Goal: Transaction & Acquisition: Subscribe to service/newsletter

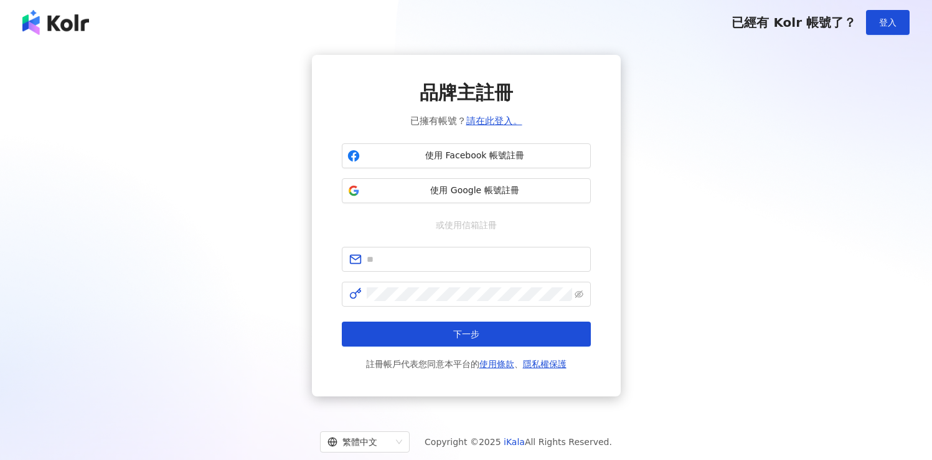
click at [710, 207] on div "品牌主註冊 已擁有帳號？ 請在此登入。 使用 Facebook 帳號註冊 使用 Google 帳號註冊 或使用信箱註冊 下一步 註冊帳戶代表您同意本平台的 使…" at bounding box center [466, 225] width 903 height 341
click at [884, 27] on button "登入" at bounding box center [888, 22] width 44 height 25
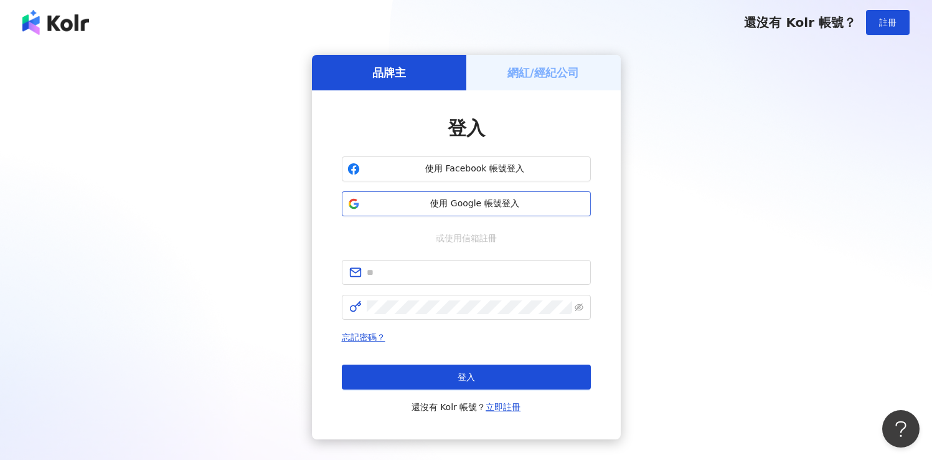
click at [505, 208] on span "使用 Google 帳號登入" at bounding box center [475, 203] width 221 height 12
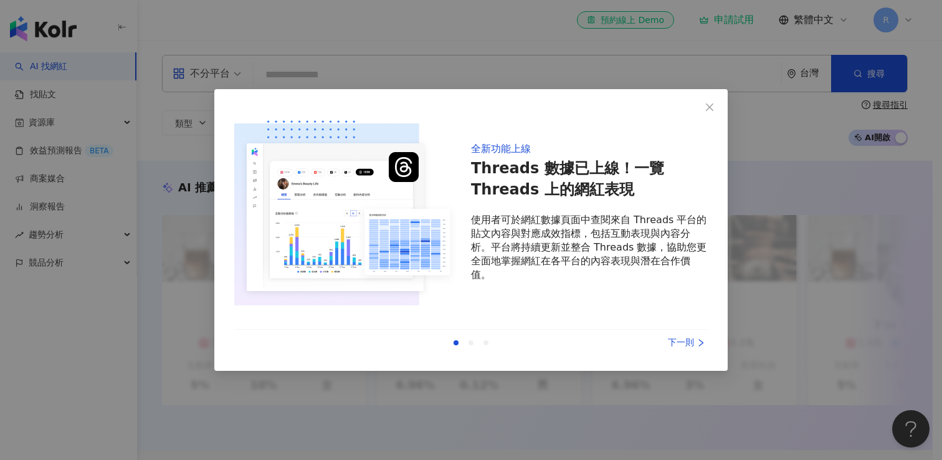
click at [685, 340] on div "下一則" at bounding box center [660, 343] width 93 height 14
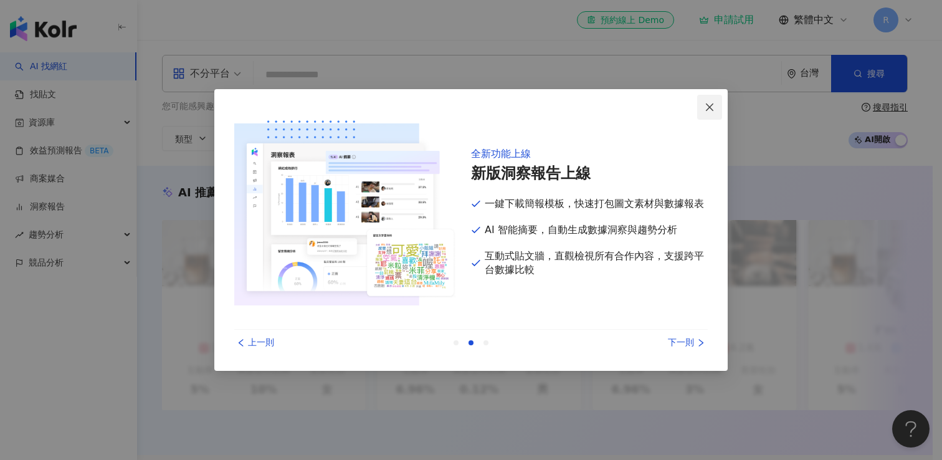
click at [703, 106] on span "Close" at bounding box center [709, 107] width 25 height 10
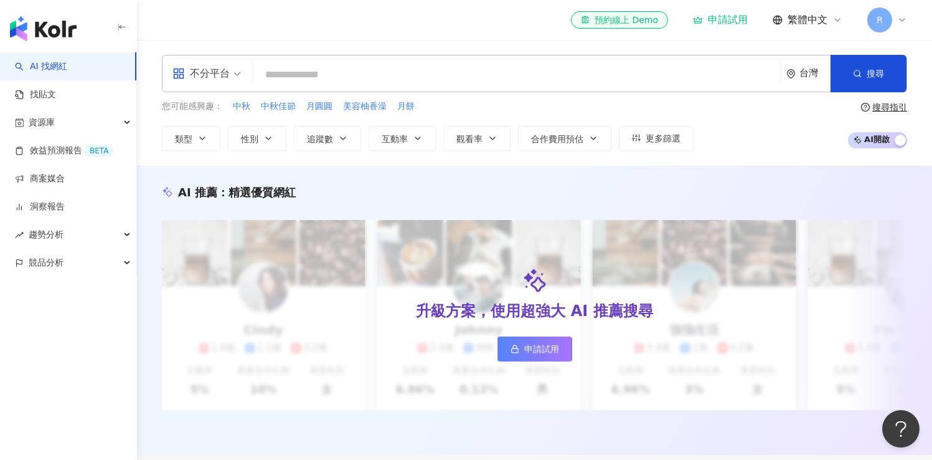
click at [761, 153] on div "不分平台 台灣 搜尋 您可能感興趣： 中秋 中秋佳節 月圓圓 美容柚香澡 月餅 類型 性別 追蹤數 互動率 觀看率 合作費用預估 更多篩選 搜尋指引 AI 開…" at bounding box center [534, 103] width 795 height 126
click at [65, 174] on link "商案媒合" at bounding box center [40, 179] width 50 height 12
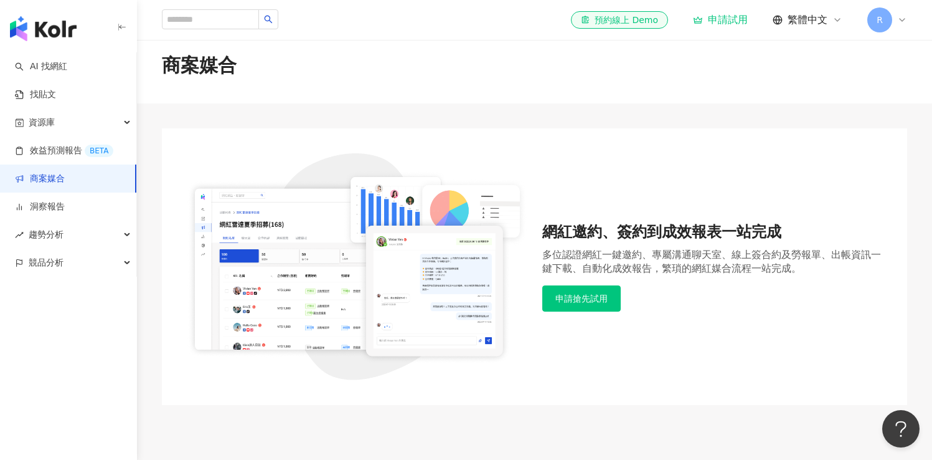
scroll to position [13, 0]
click at [593, 298] on button "申請搶先試用" at bounding box center [582, 298] width 78 height 26
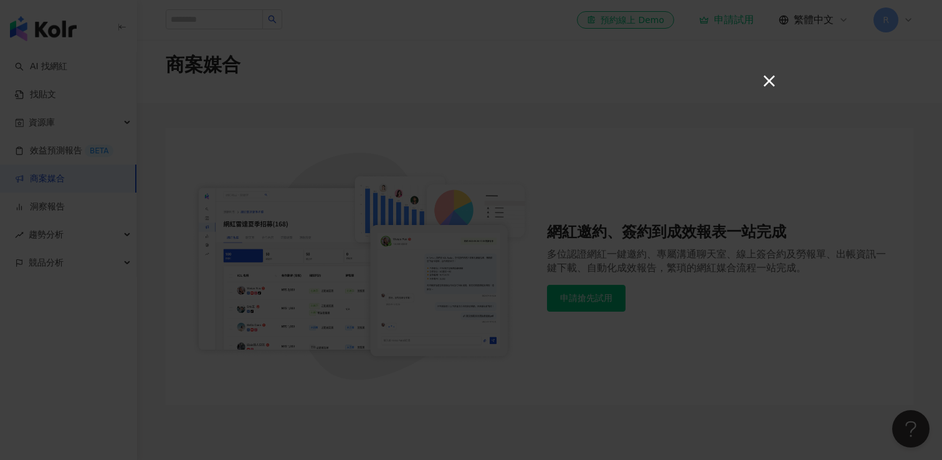
click at [762, 85] on button "×" at bounding box center [768, 80] width 15 height 15
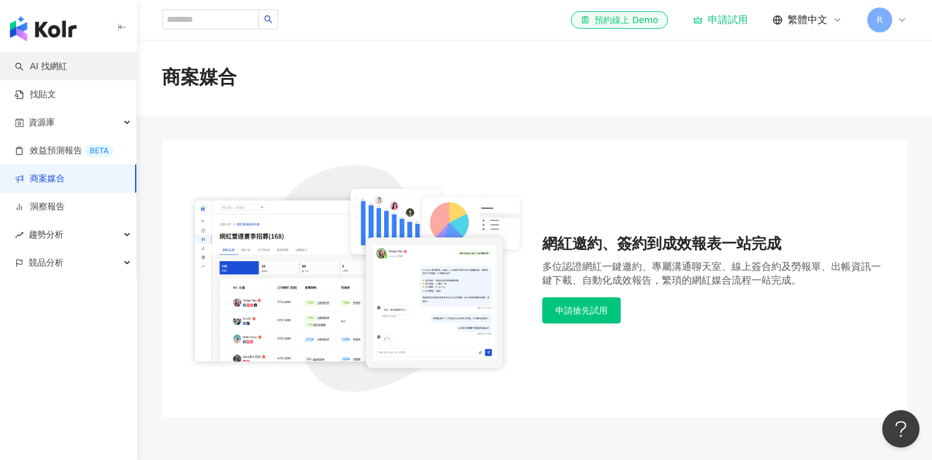
scroll to position [0, 0]
click at [67, 69] on link "AI 找網紅" at bounding box center [41, 66] width 52 height 12
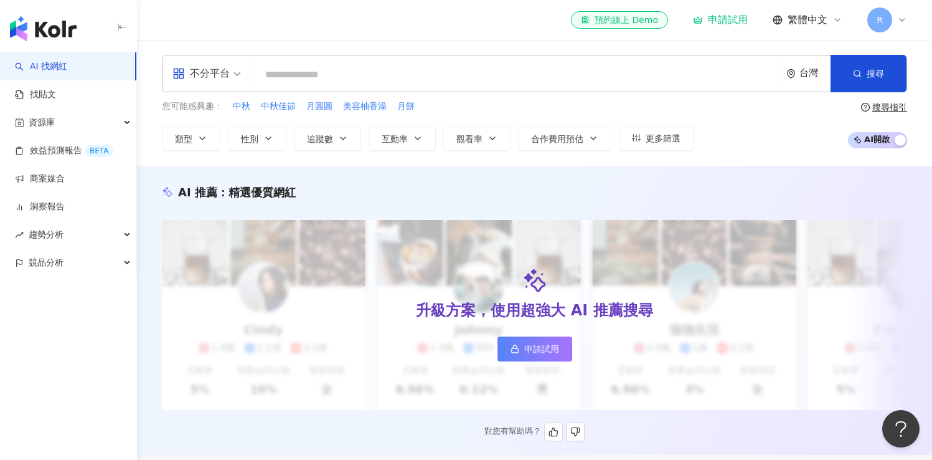
click at [485, 210] on div "AI 推薦 ： 精選優質網紅 升級方案，使用超強大 AI 推薦搜尋 申請試用 Cindy 1.4萬 1.1萬 3.2萬 互動率 5% 商業合作比例 10% 受…" at bounding box center [534, 312] width 795 height 257
click at [435, 194] on div "AI 推薦 ： 精選優質網紅" at bounding box center [535, 192] width 746 height 16
click at [56, 180] on link "商案媒合" at bounding box center [40, 179] width 50 height 12
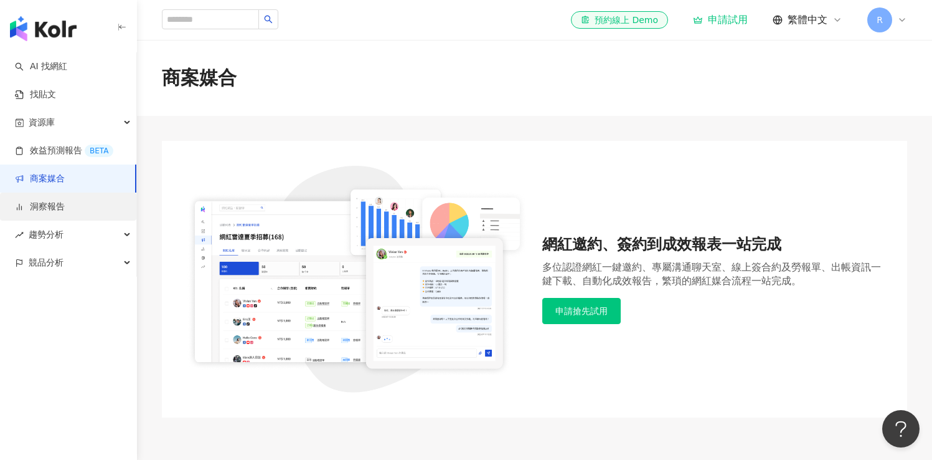
click at [59, 209] on link "洞察報告" at bounding box center [40, 207] width 50 height 12
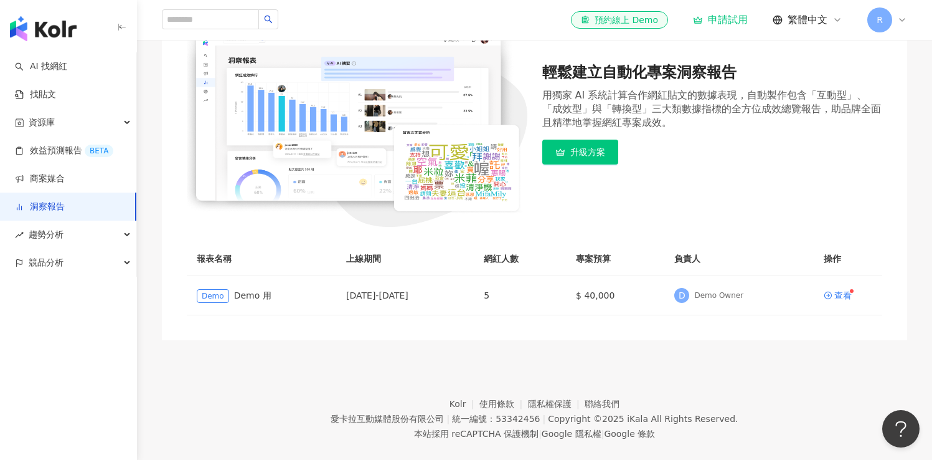
scroll to position [184, 0]
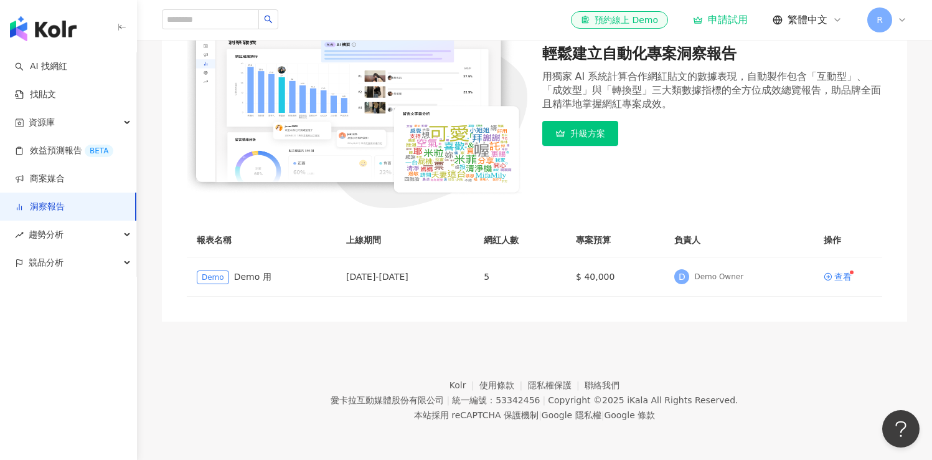
click at [410, 348] on footer "Kolr 使用條款 隱私權保護 聯絡我們 愛卡拉互動媒體股份有限公司 | 統一編號：53342456 | Copyright © 2025 iKala All…" at bounding box center [534, 390] width 795 height 138
drag, startPoint x: 361, startPoint y: 279, endPoint x: 455, endPoint y: 278, distance: 94.1
click at [455, 278] on div "[DATE] - [DATE]" at bounding box center [405, 277] width 118 height 14
click at [535, 325] on footer "Kolr 使用條款 隱私權保護 聯絡我們 愛卡拉互動媒體股份有限公司 | 統一編號：53342456 | Copyright © 2025 iKala All…" at bounding box center [534, 390] width 795 height 138
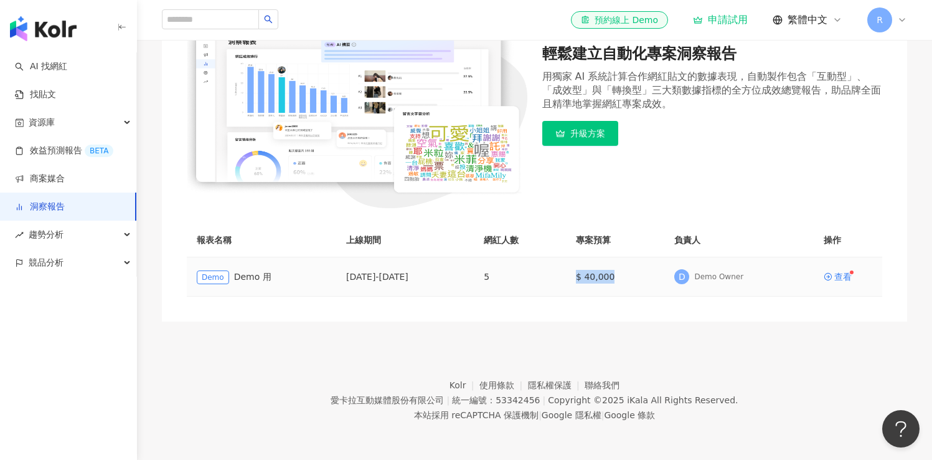
drag, startPoint x: 599, startPoint y: 275, endPoint x: 658, endPoint y: 275, distance: 58.6
click at [658, 275] on td "$ 40,000" at bounding box center [615, 276] width 98 height 39
click at [845, 275] on div "查看" at bounding box center [843, 276] width 17 height 9
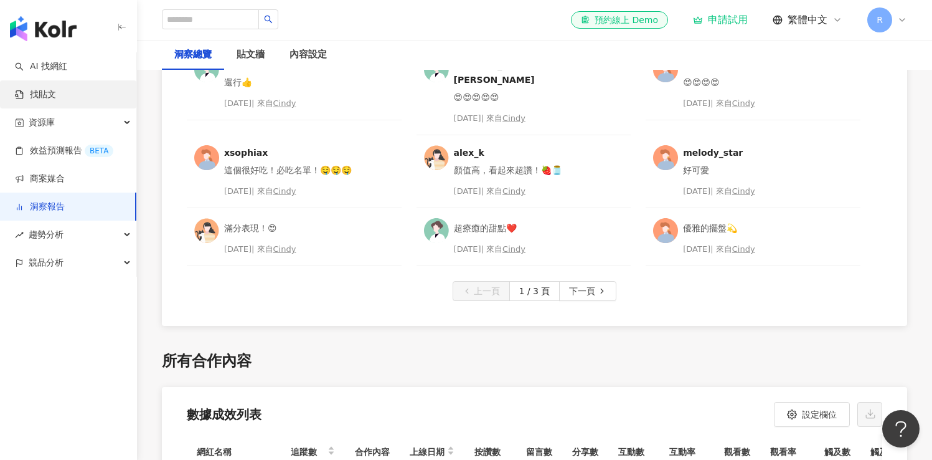
scroll to position [3390, 0]
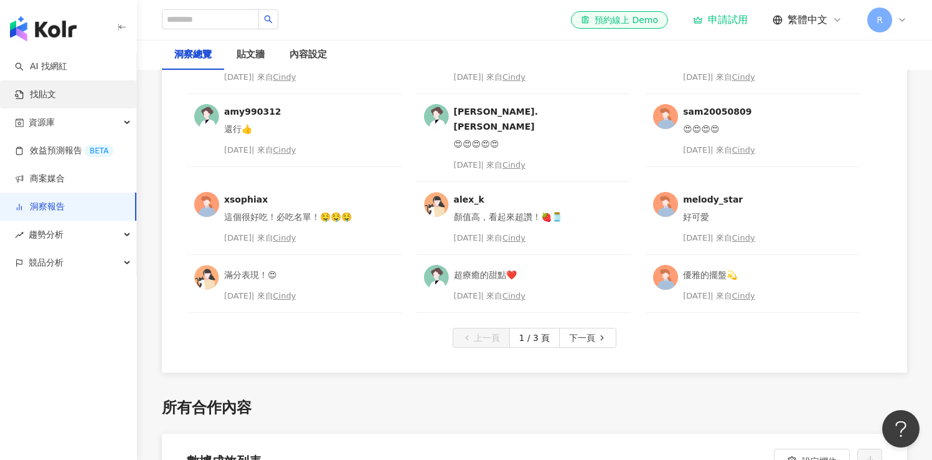
click at [49, 88] on link "找貼文" at bounding box center [35, 94] width 41 height 12
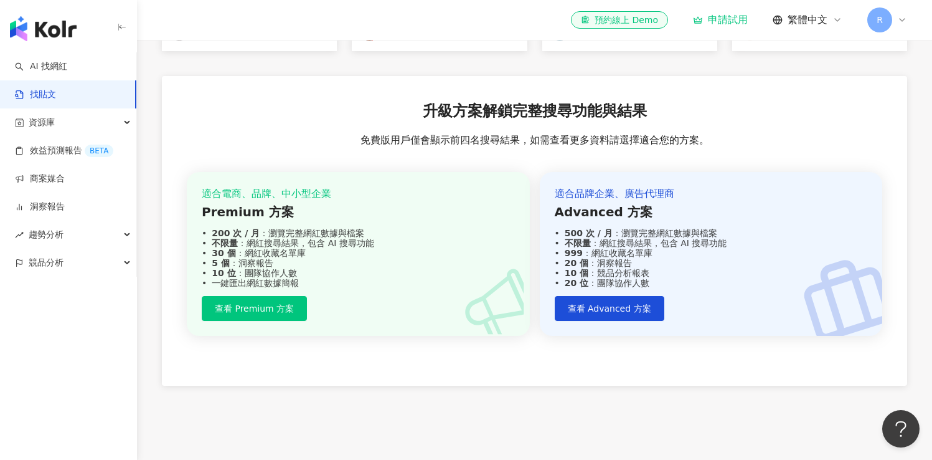
scroll to position [372, 0]
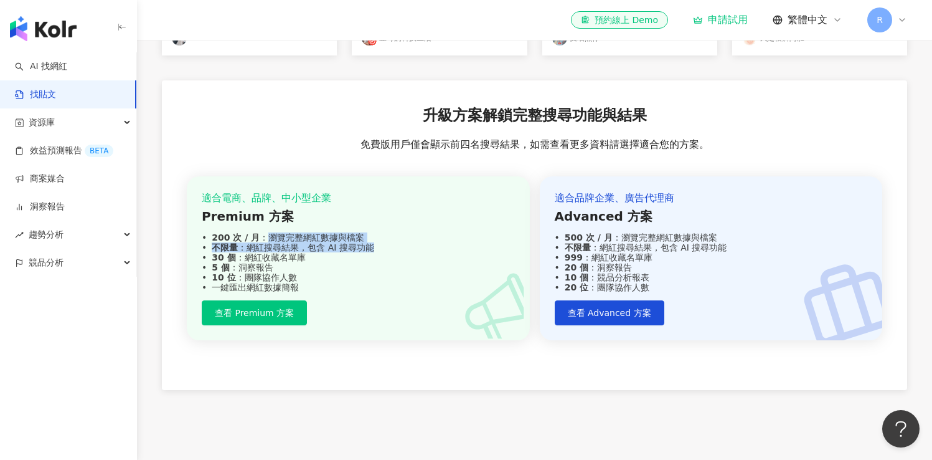
drag, startPoint x: 262, startPoint y: 234, endPoint x: 402, endPoint y: 250, distance: 140.5
click at [402, 250] on div "適合電商、品牌、中小型企業 Premium 方案 200 次 / 月 ：瀏覽完整網紅數據與檔案 不限量 ：網紅搜尋結果，包含 AI 搜尋功能 30 個 ：網紅…" at bounding box center [358, 242] width 313 height 102
click at [402, 250] on div "不限量 ：網紅搜尋結果，包含 AI 搜尋功能" at bounding box center [358, 247] width 313 height 10
drag, startPoint x: 247, startPoint y: 248, endPoint x: 383, endPoint y: 248, distance: 136.4
click at [383, 248] on div "不限量 ：網紅搜尋結果，包含 AI 搜尋功能" at bounding box center [358, 247] width 313 height 10
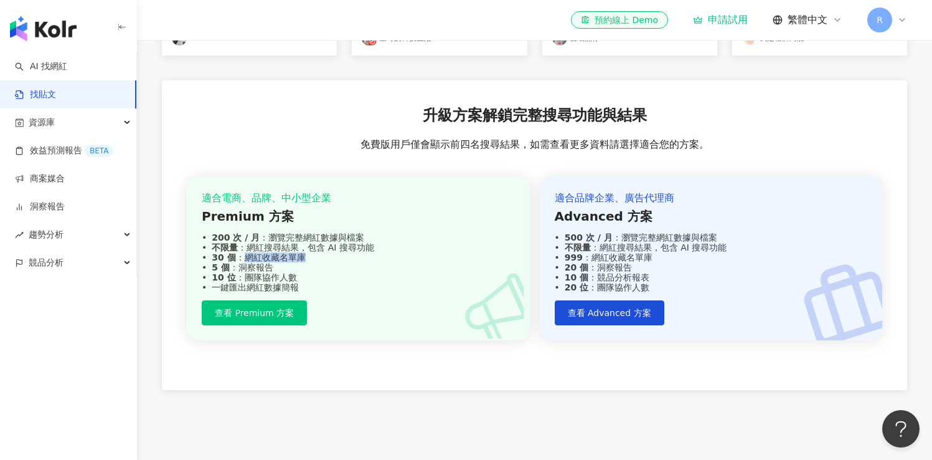
drag, startPoint x: 245, startPoint y: 257, endPoint x: 320, endPoint y: 256, distance: 74.7
click at [320, 256] on div "30 個 ：網紅收藏名單庫" at bounding box center [358, 257] width 313 height 10
drag, startPoint x: 241, startPoint y: 270, endPoint x: 329, endPoint y: 286, distance: 89.3
click at [329, 286] on div "適合電商、品牌、中小型企業 Premium 方案 200 次 / 月 ：瀏覽完整網紅數據與檔案 不限量 ：網紅搜尋結果，包含 AI 搜尋功能 30 個 ：網紅…" at bounding box center [358, 242] width 313 height 102
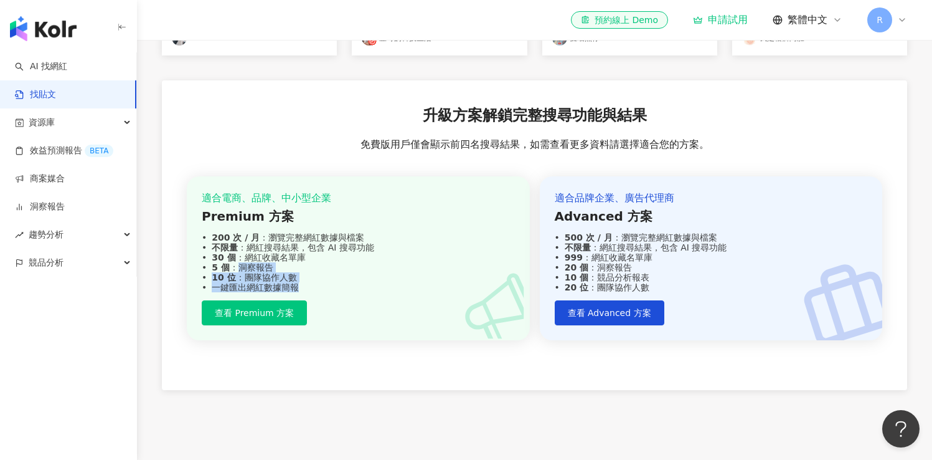
click at [329, 286] on div "一鍵匯出網紅數據簡報" at bounding box center [358, 287] width 313 height 10
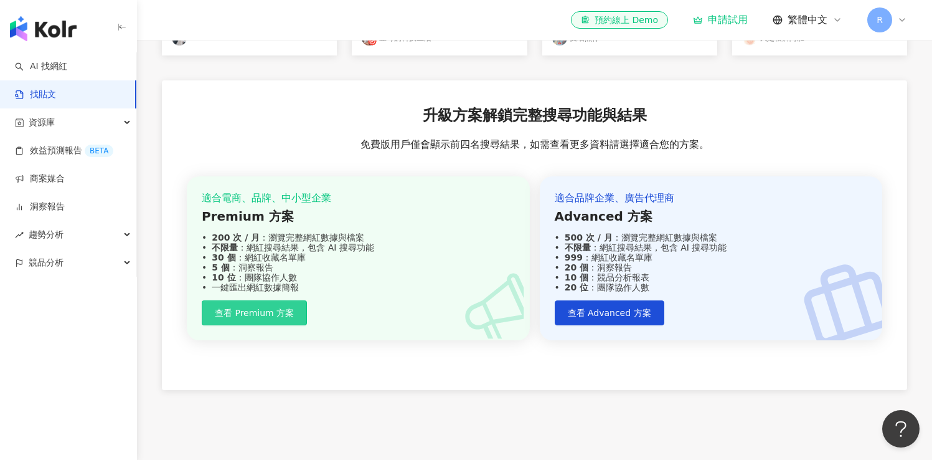
click at [273, 320] on button "查看 Premium 方案" at bounding box center [254, 312] width 105 height 25
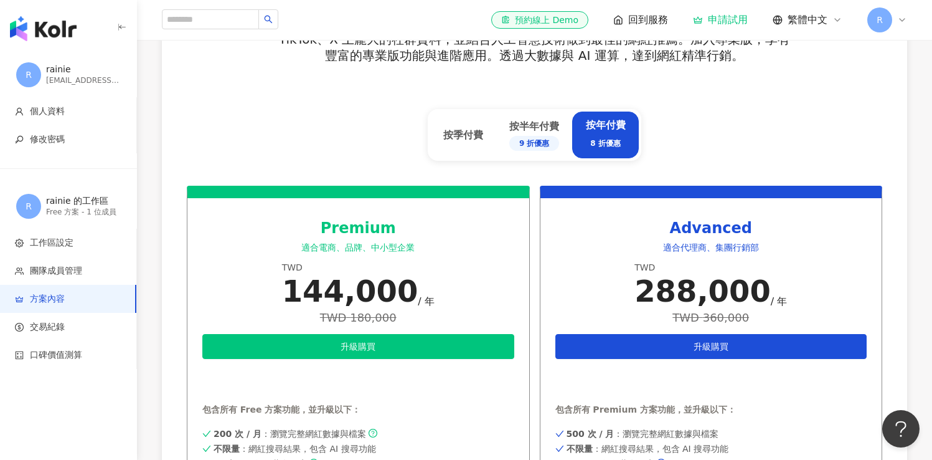
scroll to position [225, 0]
